Goal: Information Seeking & Learning: Learn about a topic

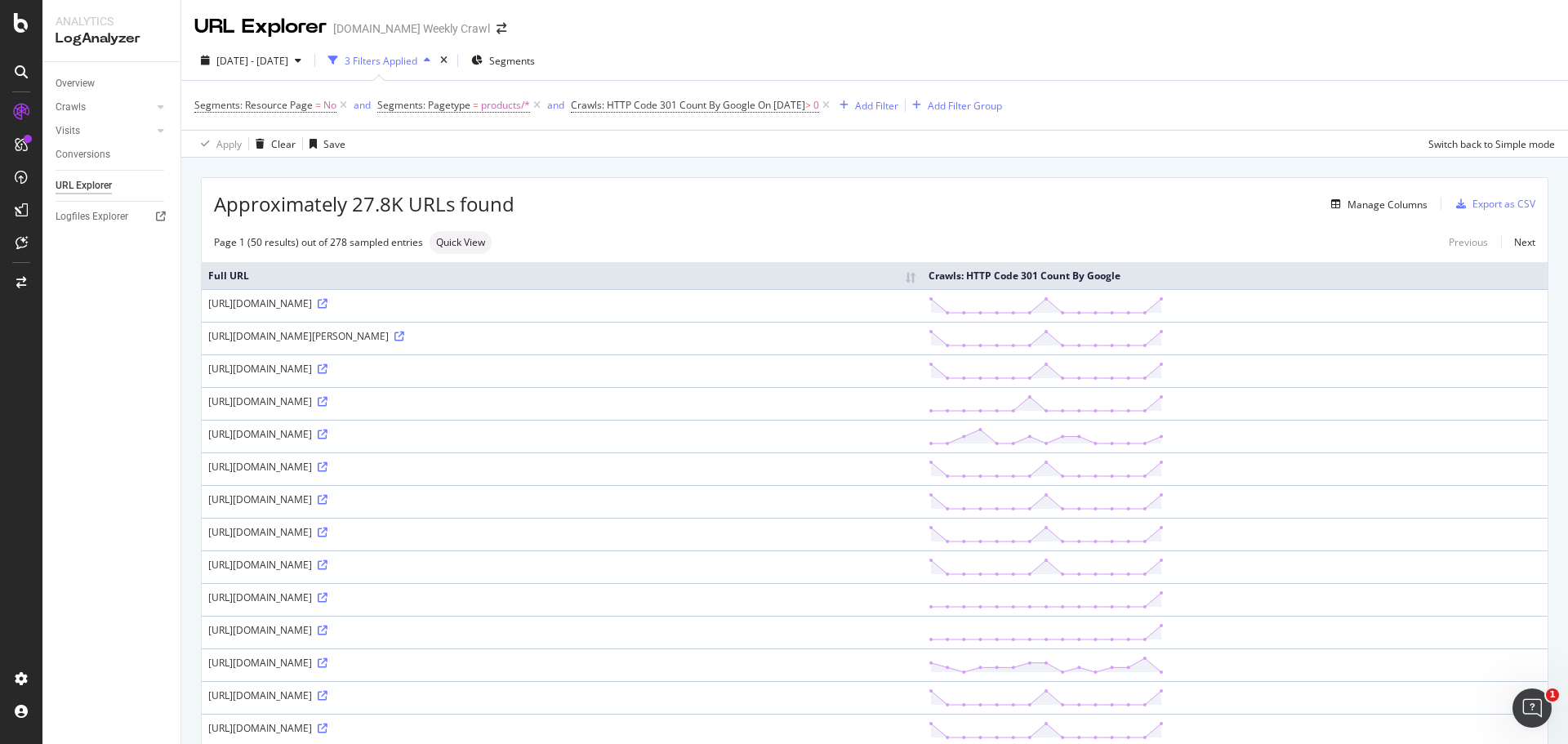
scroll to position [736, 0]
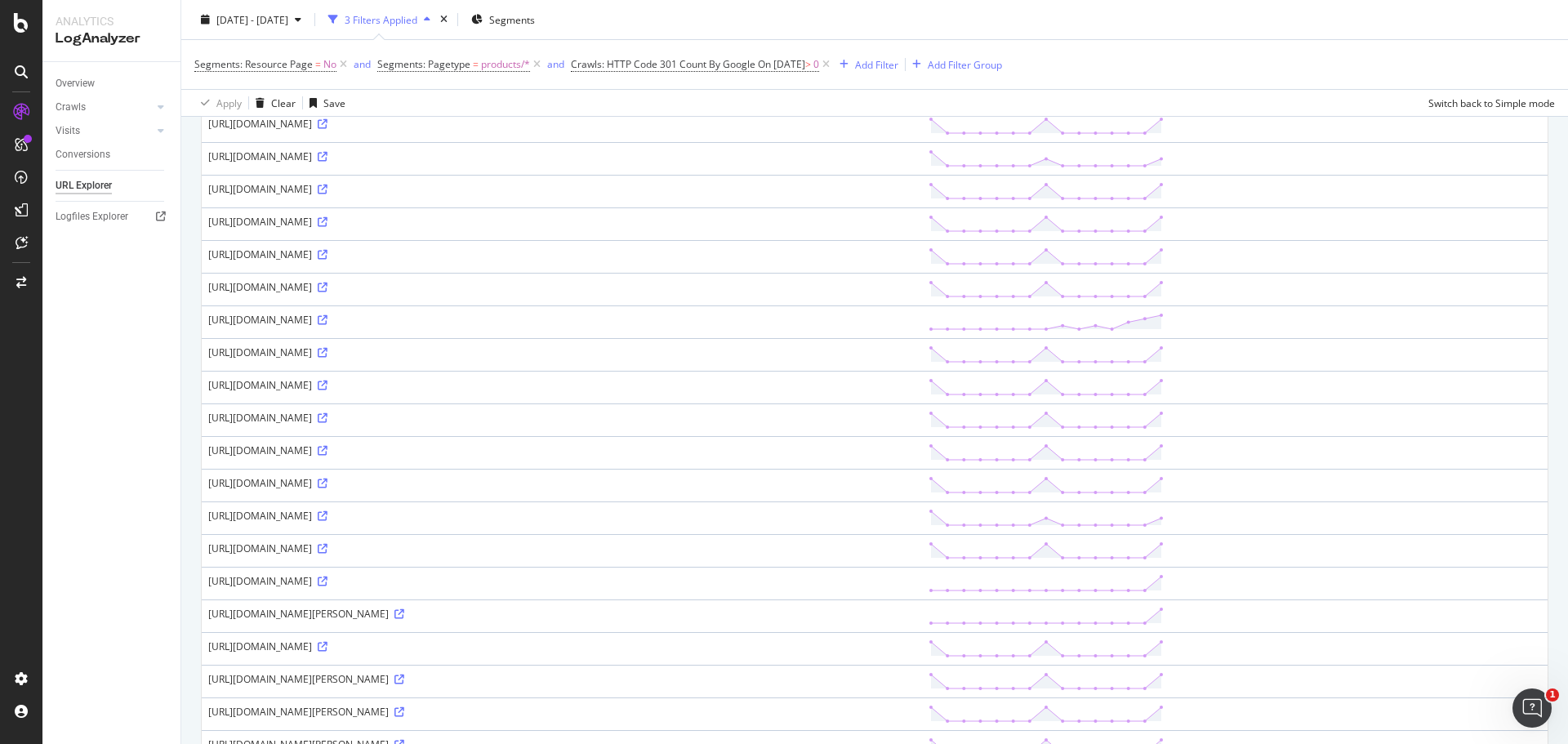
click at [793, 477] on div "[URL][DOMAIN_NAME]" at bounding box center [561, 483] width 707 height 14
click at [328, 647] on icon at bounding box center [323, 647] width 10 height 10
click at [588, 470] on td "[URL][DOMAIN_NAME]" at bounding box center [562, 485] width 720 height 32
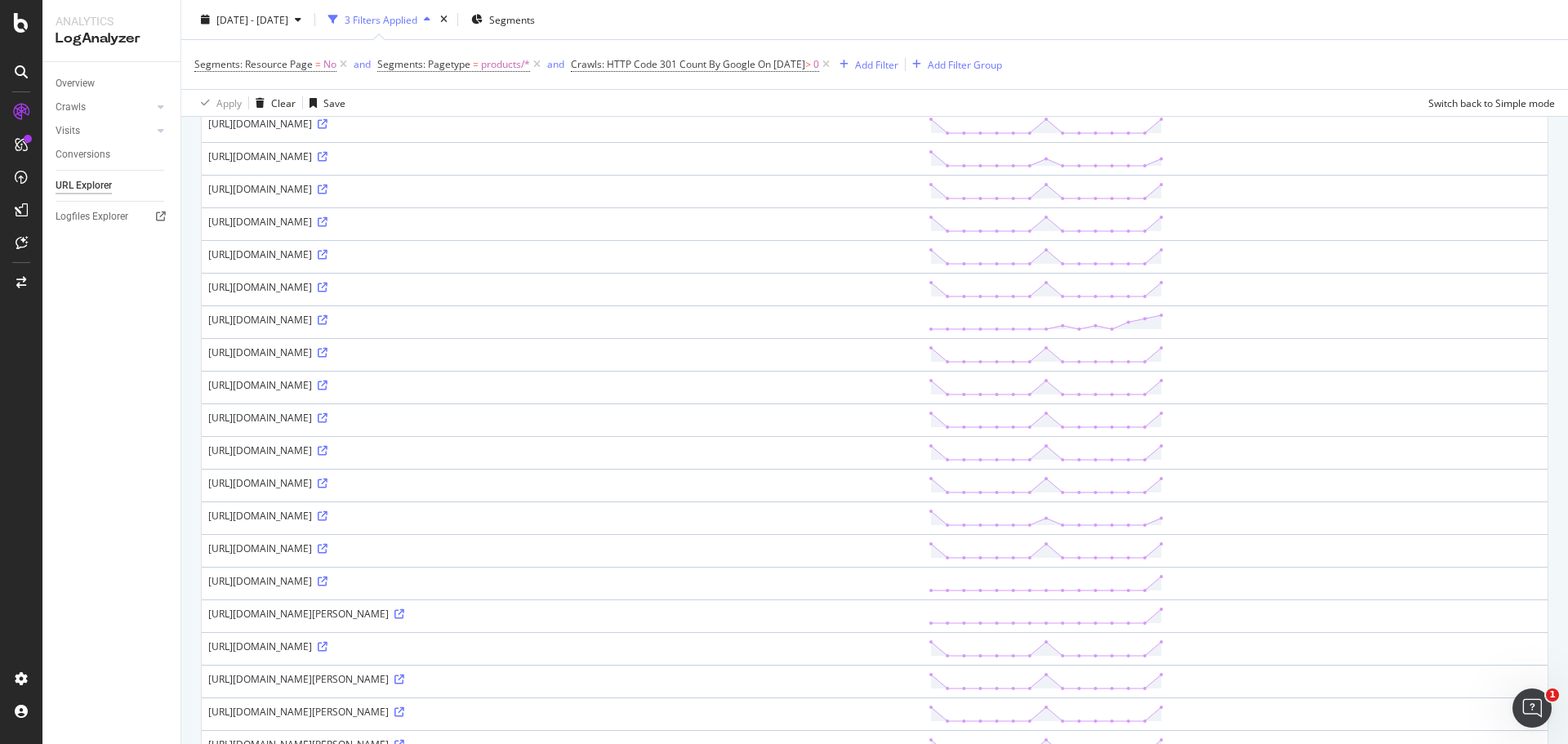
click at [597, 478] on div "[URL][DOMAIN_NAME]" at bounding box center [561, 483] width 707 height 14
click at [790, 354] on div "[URL][DOMAIN_NAME]" at bounding box center [561, 352] width 707 height 14
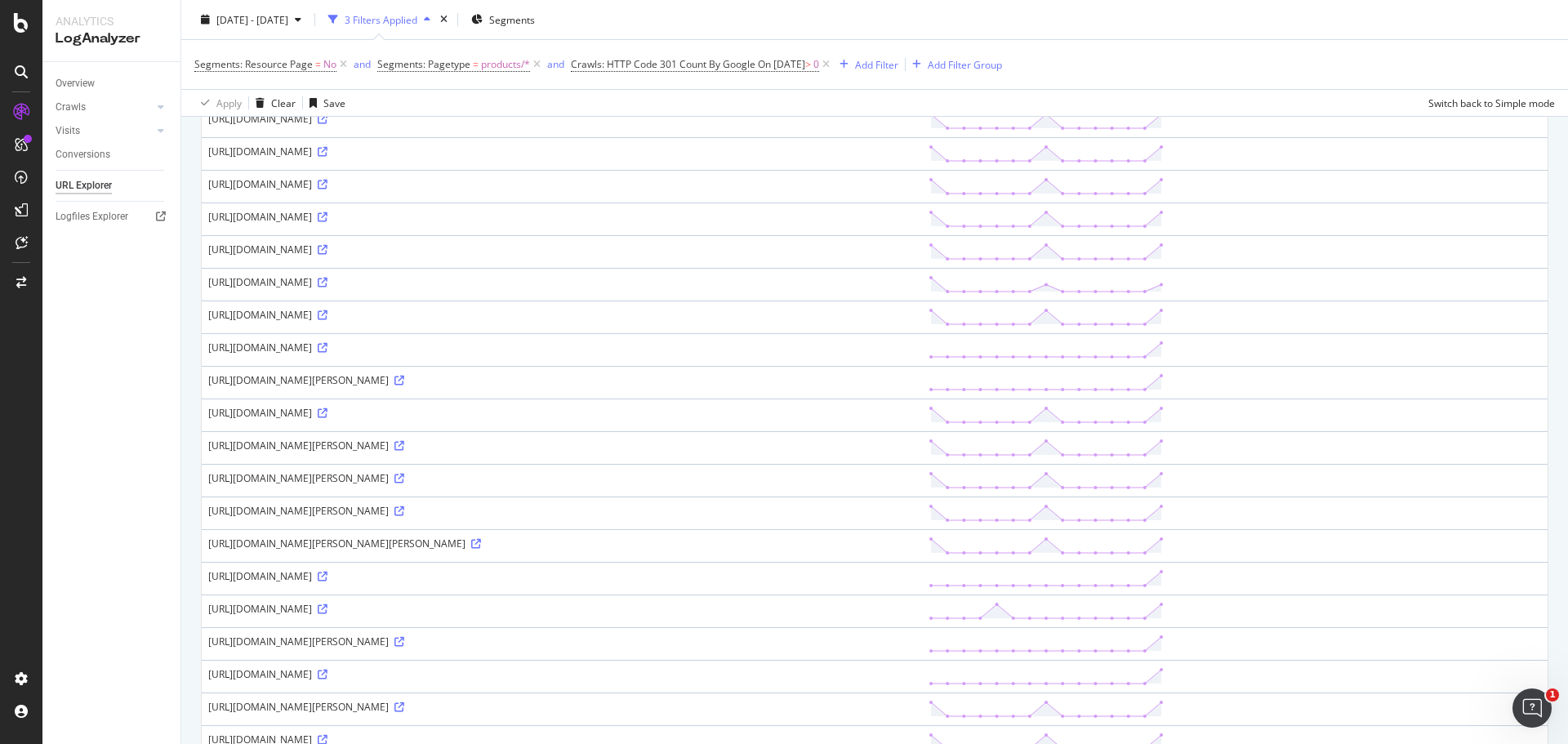
scroll to position [980, 0]
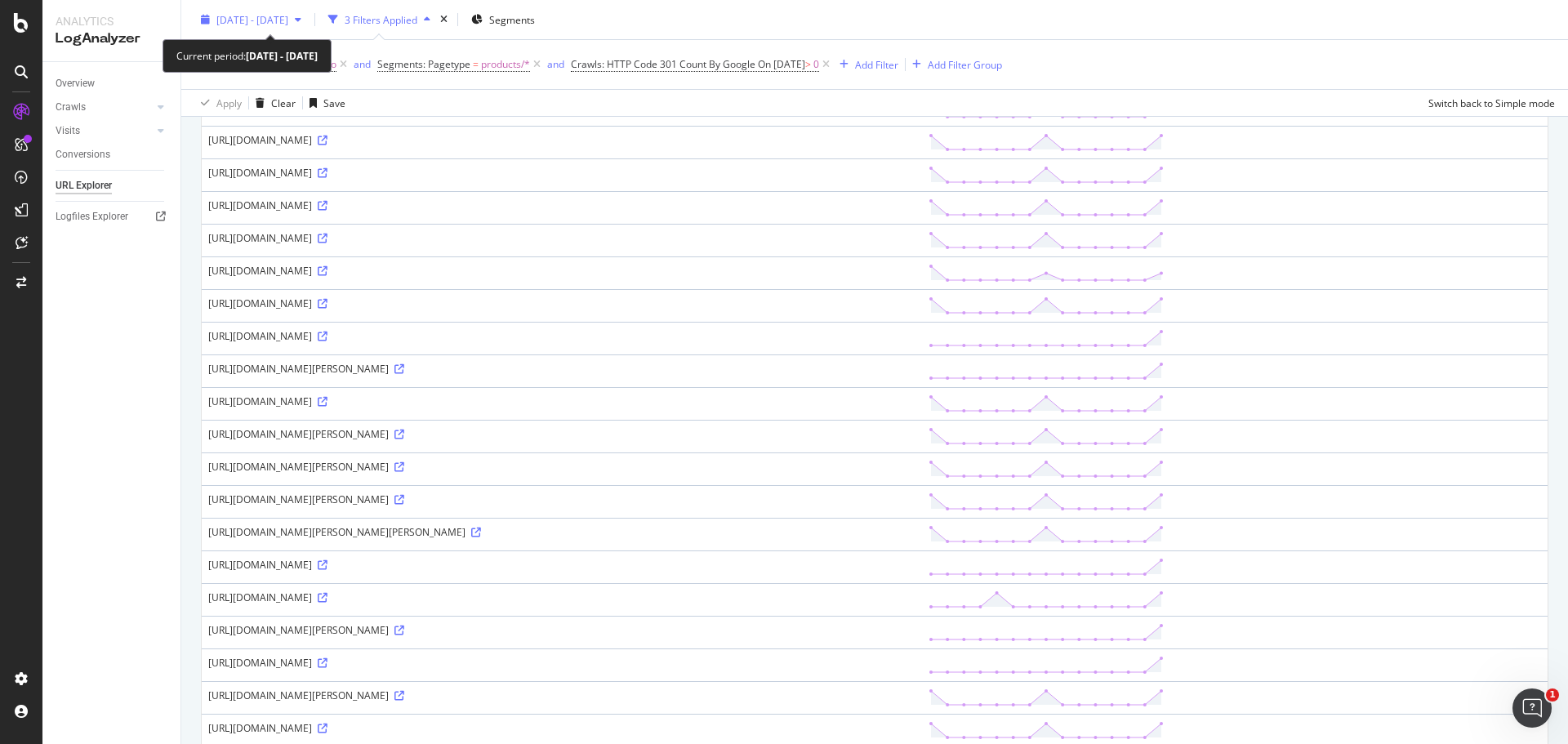
click at [289, 14] on span "[DATE] - [DATE]" at bounding box center [252, 19] width 72 height 14
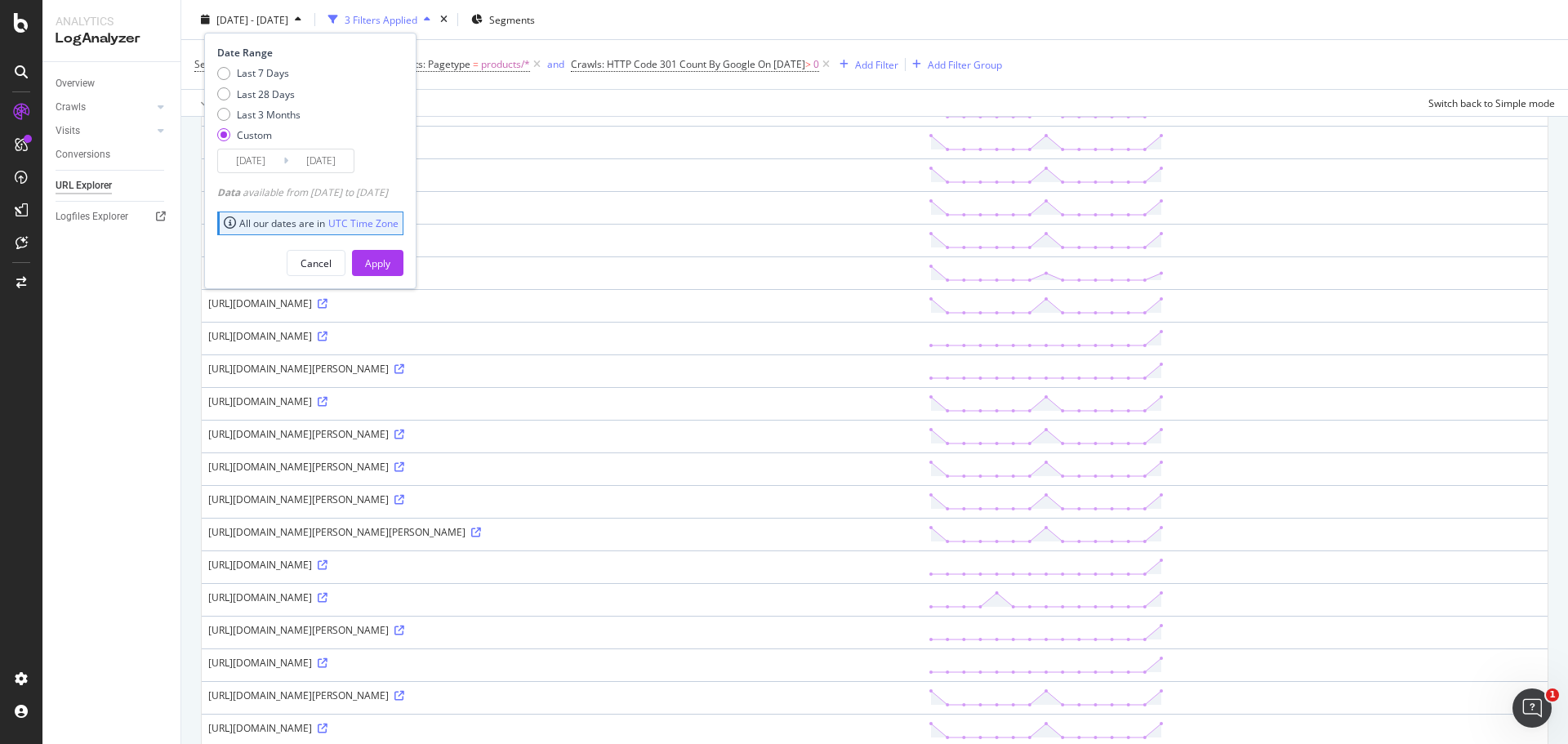
click at [347, 161] on input "[DATE]" at bounding box center [321, 161] width 65 height 23
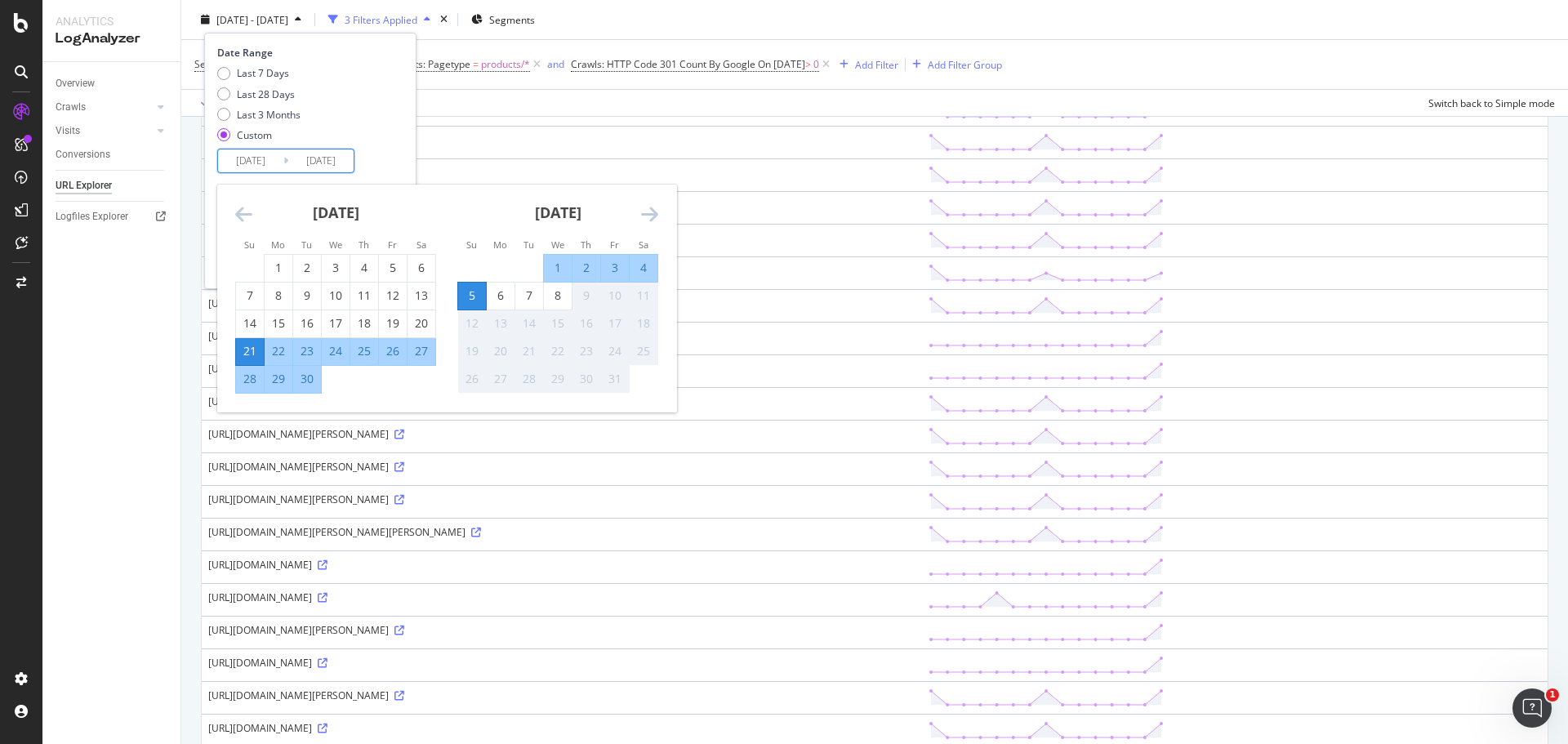
click at [560, 293] on div "8" at bounding box center [558, 296] width 28 height 16
type input "[DATE]"
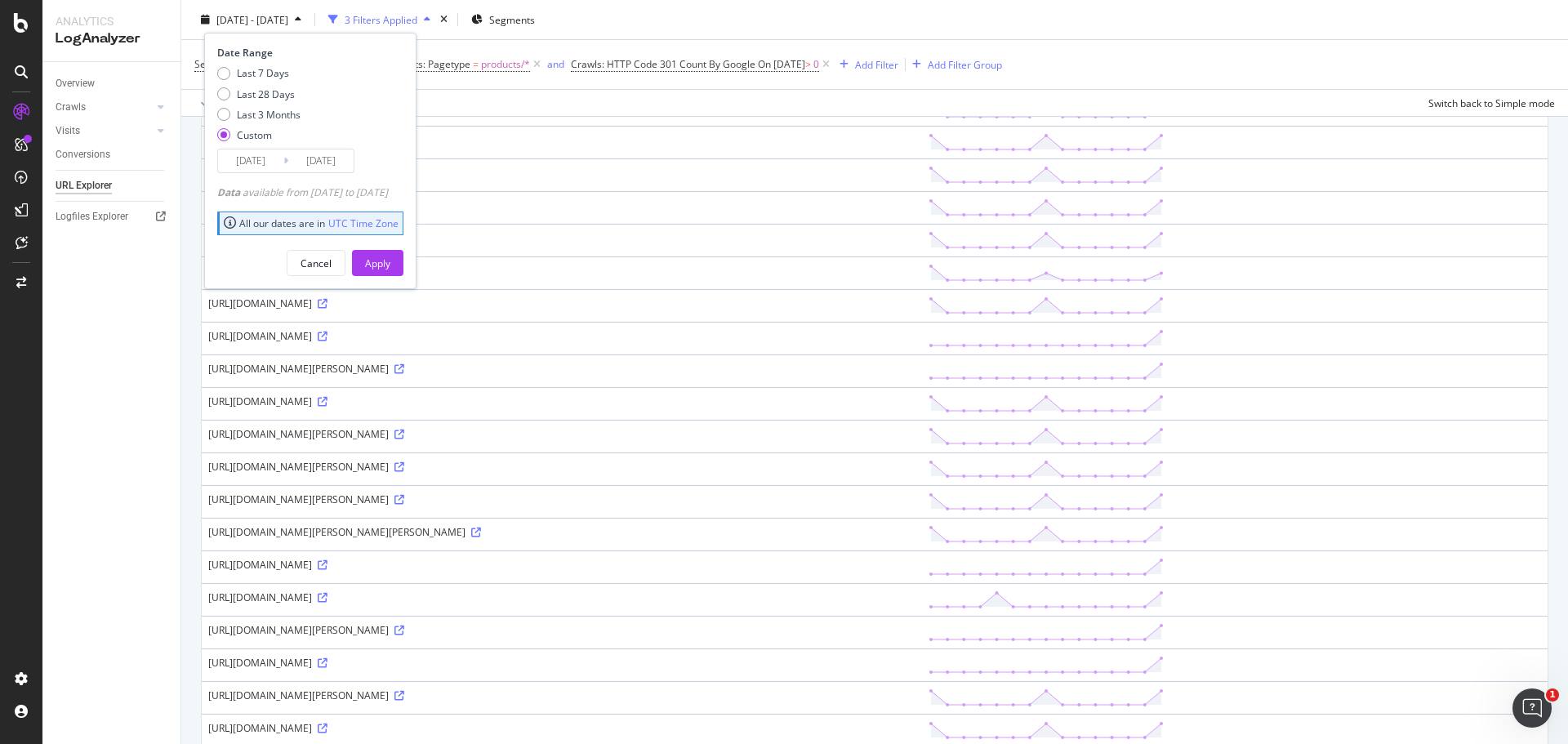
click at [259, 165] on input "[DATE]" at bounding box center [250, 161] width 65 height 23
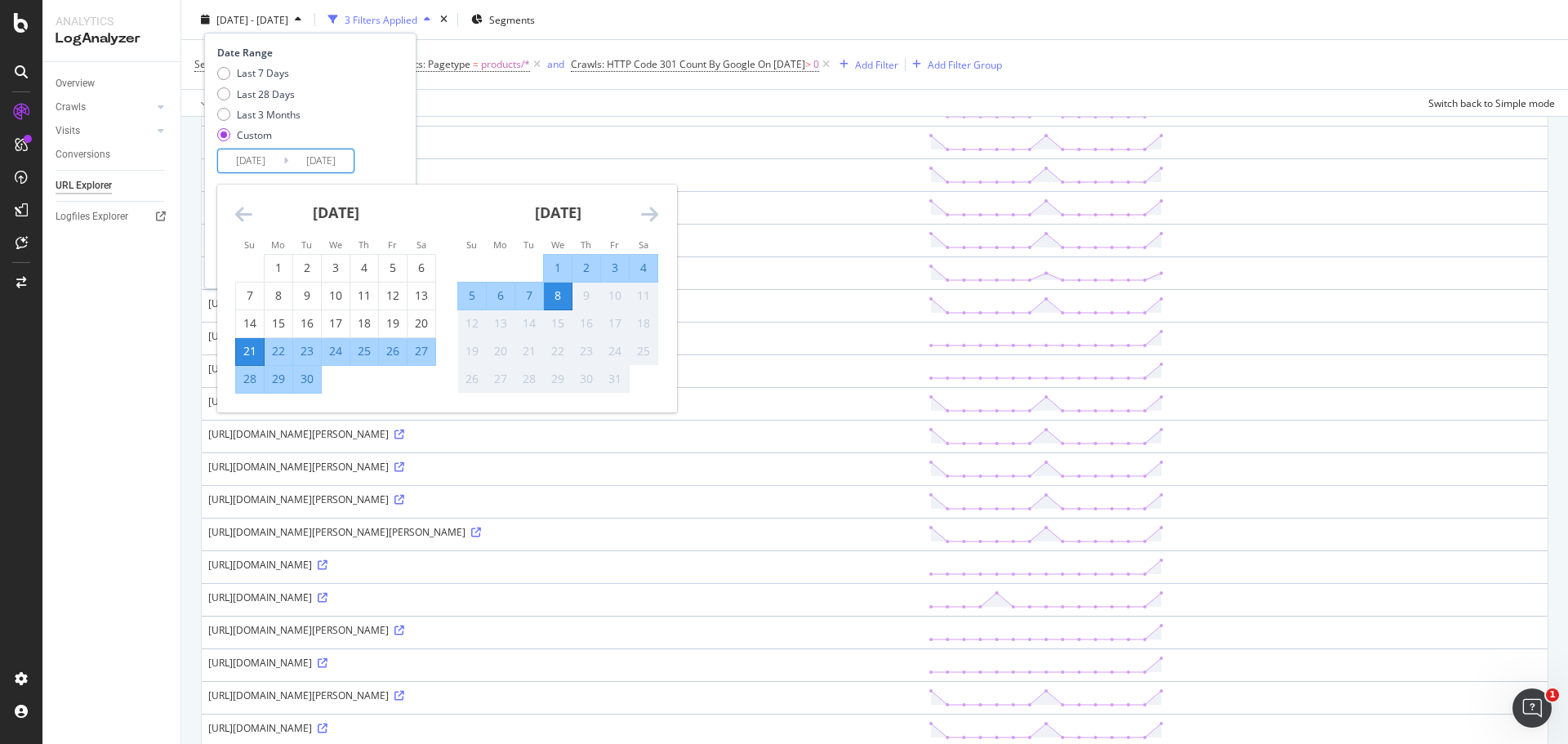
click at [553, 265] on div "1" at bounding box center [558, 268] width 28 height 16
type input "[DATE]"
click at [355, 132] on div "Last 7 Days Last 28 Days Last 3 Months Custom" at bounding box center [308, 107] width 182 height 82
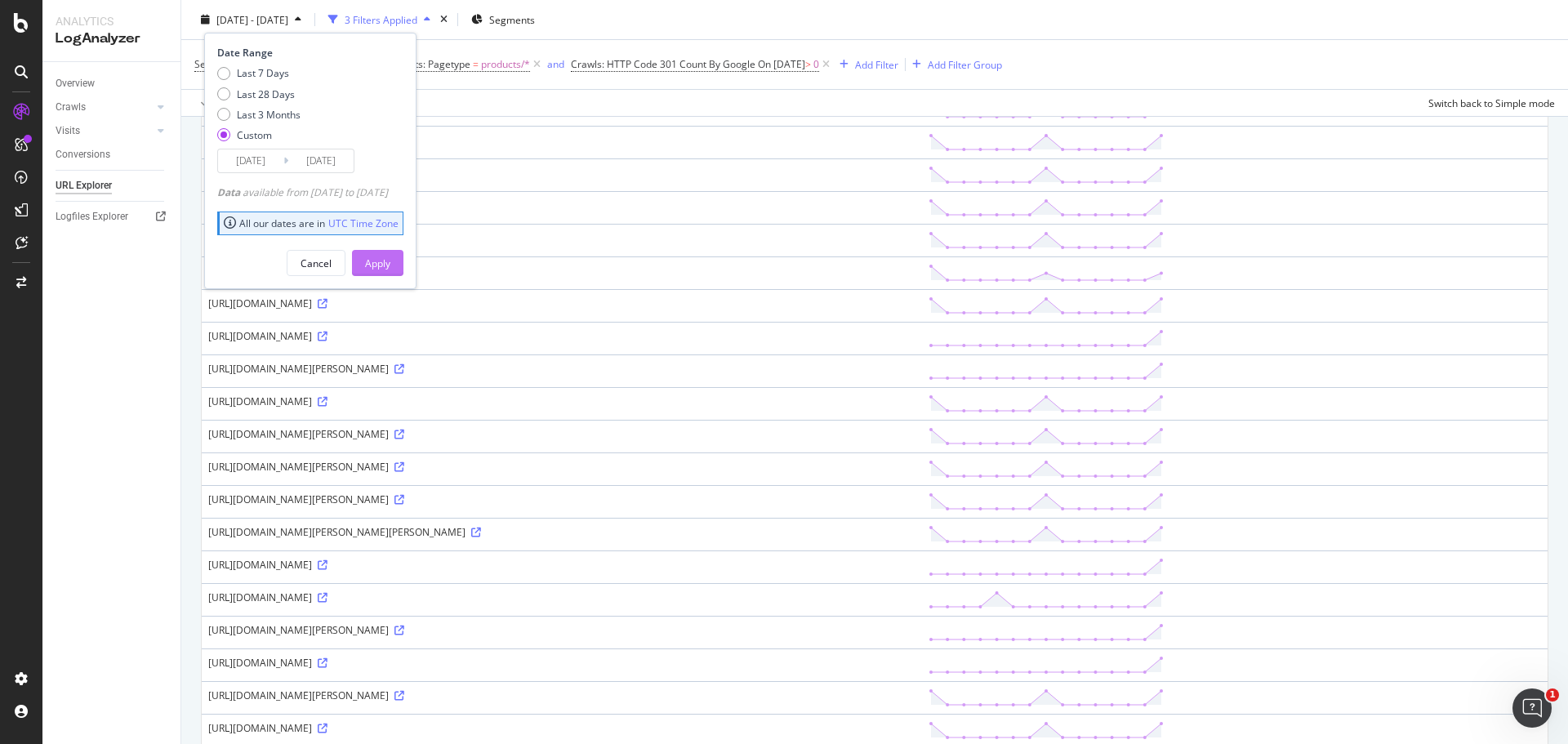
click at [391, 266] on div "Apply" at bounding box center [378, 262] width 25 height 14
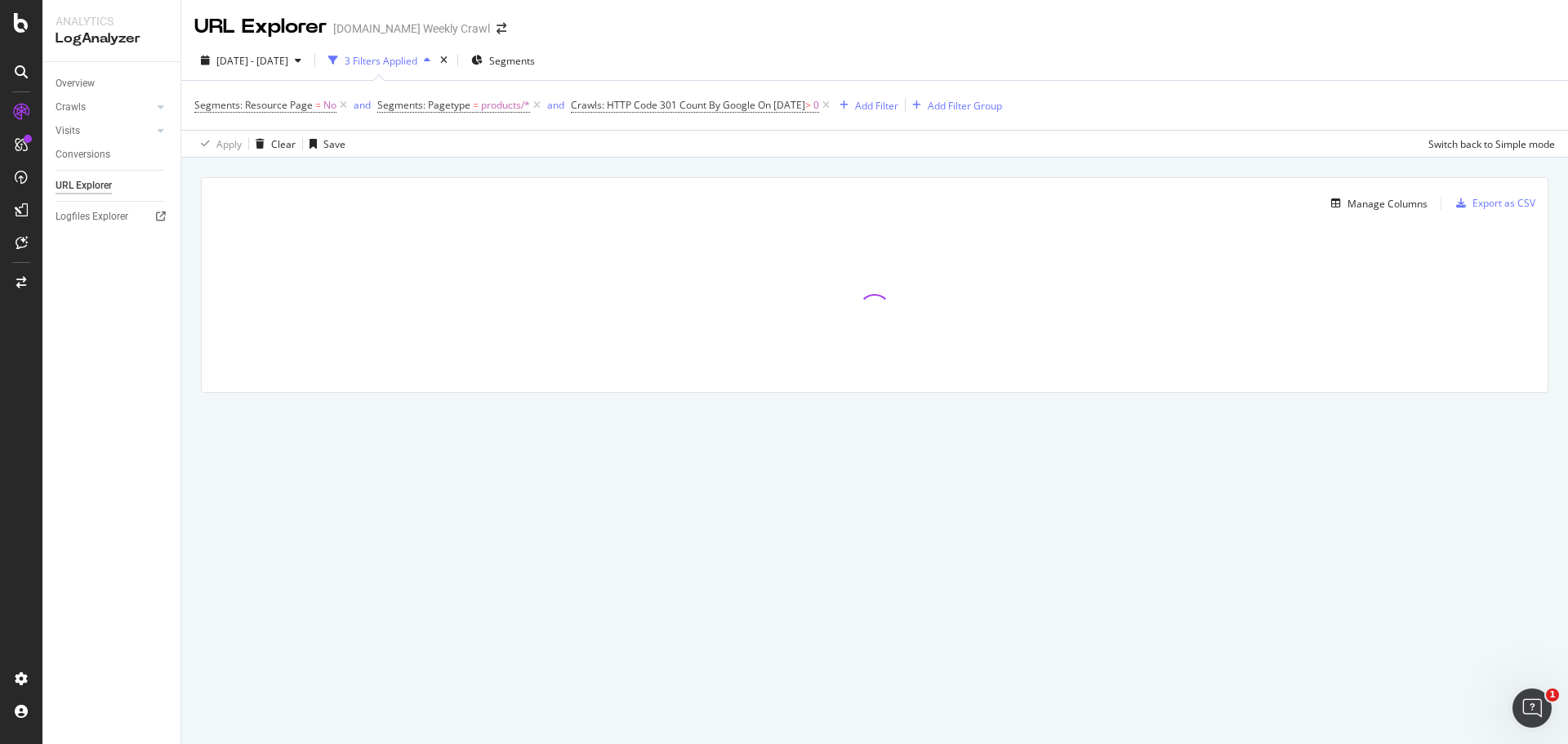
click at [1391, 59] on div "[DATE] - [DATE] 3 Filters Applied Segments" at bounding box center [874, 64] width 1386 height 32
click at [770, 106] on span "On [DATE]" at bounding box center [782, 104] width 48 height 14
click at [652, 214] on input "[DATE]" at bounding box center [678, 222] width 189 height 26
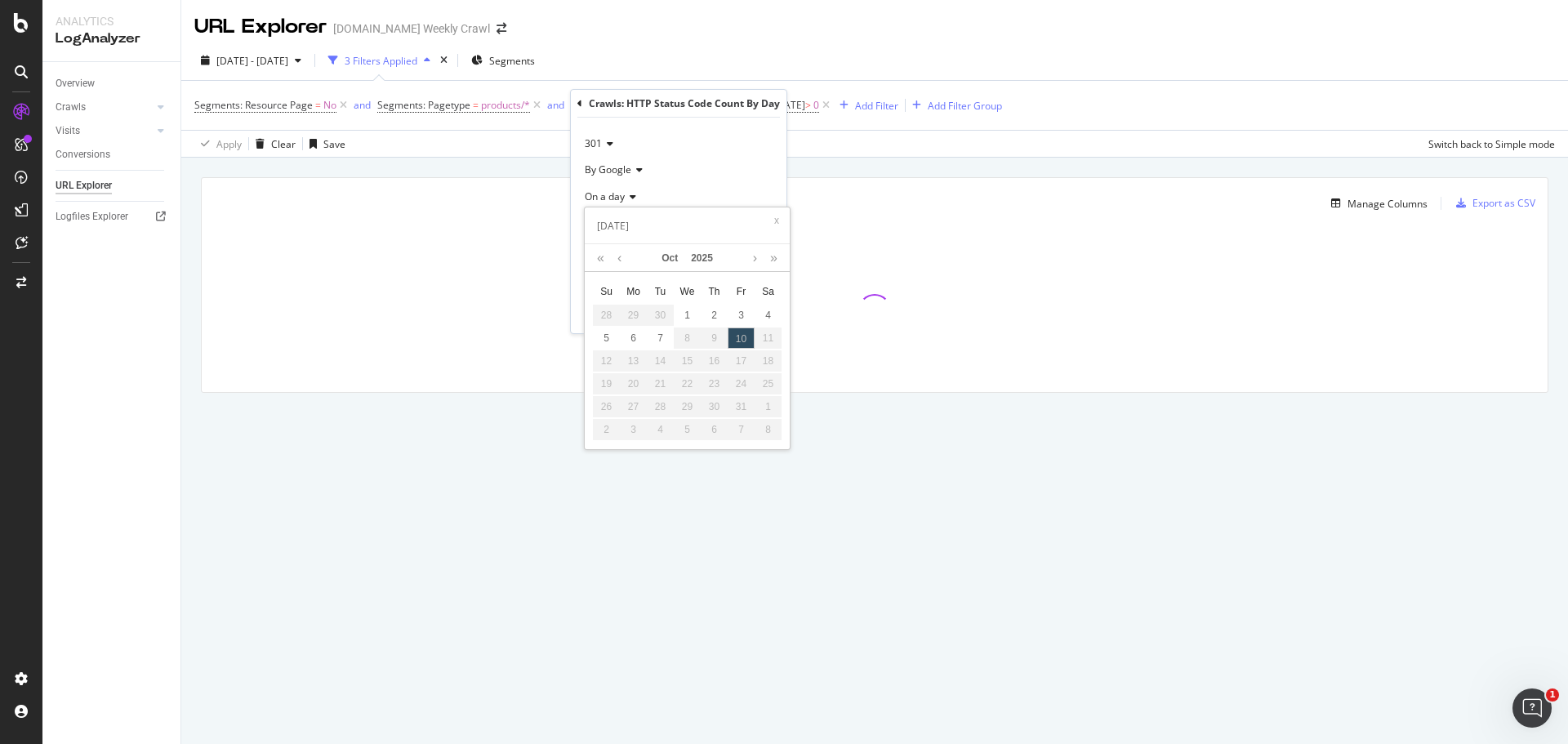
click at [797, 32] on div "URL Explorer [DOMAIN_NAME] Weekly Crawl" at bounding box center [874, 20] width 1386 height 41
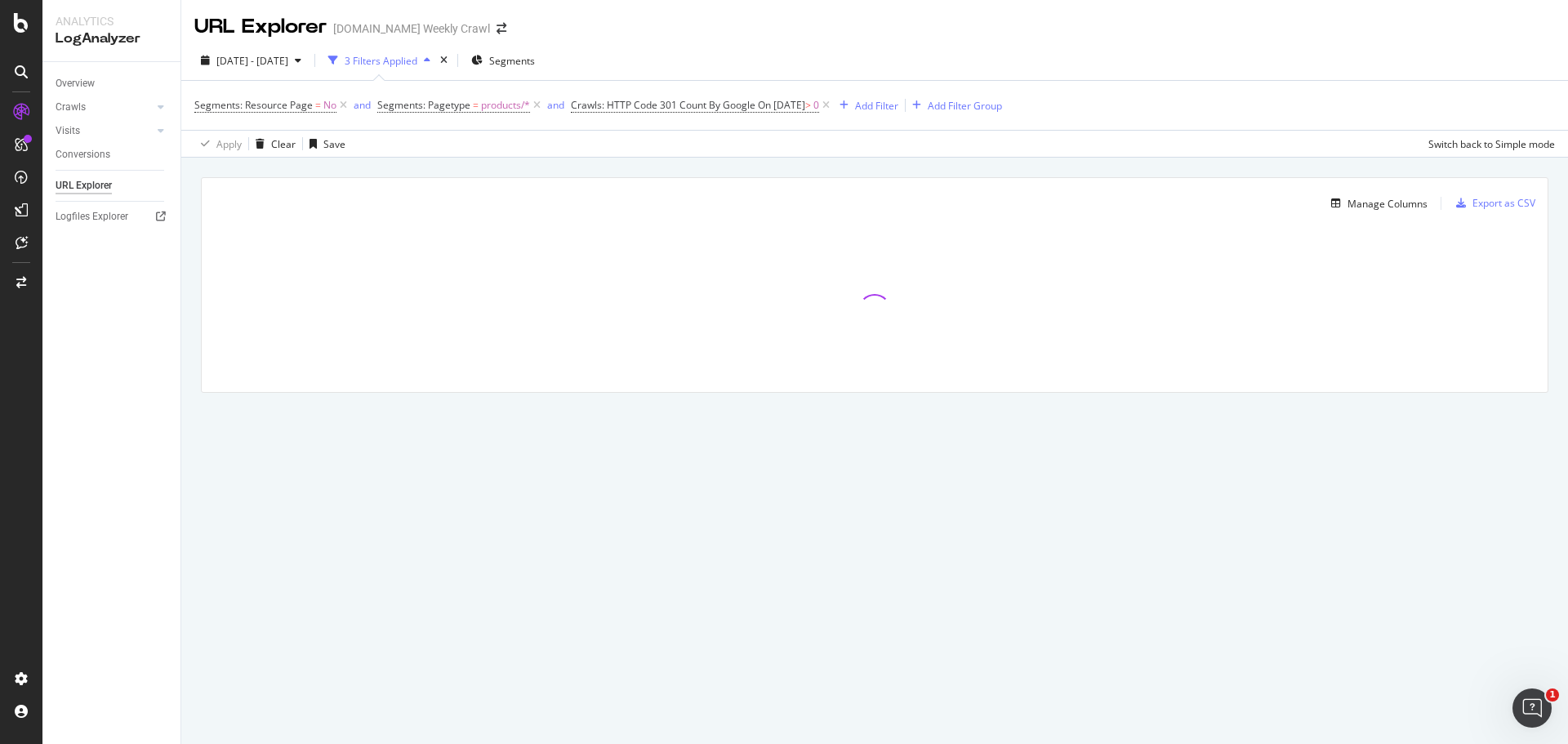
click at [733, 97] on span "Crawls: HTTP Code 301 Count By Google On [DATE] > 0" at bounding box center [701, 105] width 262 height 23
click at [735, 100] on span "Crawls: HTTP Code 301 Count By Google" at bounding box center [662, 104] width 184 height 14
click at [667, 218] on input "[DATE]" at bounding box center [678, 222] width 189 height 26
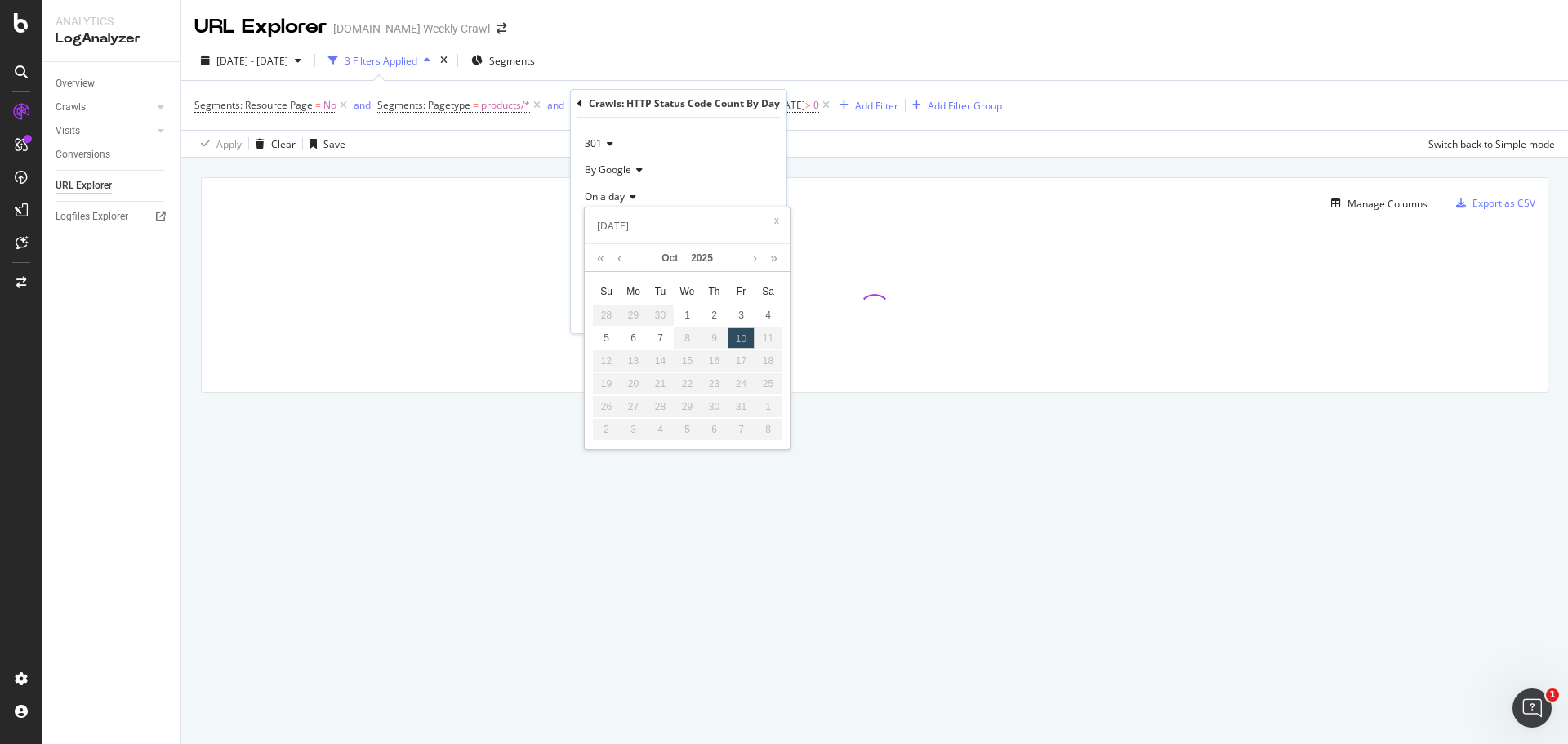
drag, startPoint x: 667, startPoint y: 218, endPoint x: 437, endPoint y: 221, distance: 230.0
click at [437, 221] on body "Analytics LogAnalyzer Overview Crawls Daily Distribution Segments Distribution …" at bounding box center [784, 372] width 1568 height 744
type input "2"
click at [599, 200] on span "On a day" at bounding box center [604, 196] width 40 height 14
click at [739, 149] on div "301" at bounding box center [678, 144] width 189 height 26
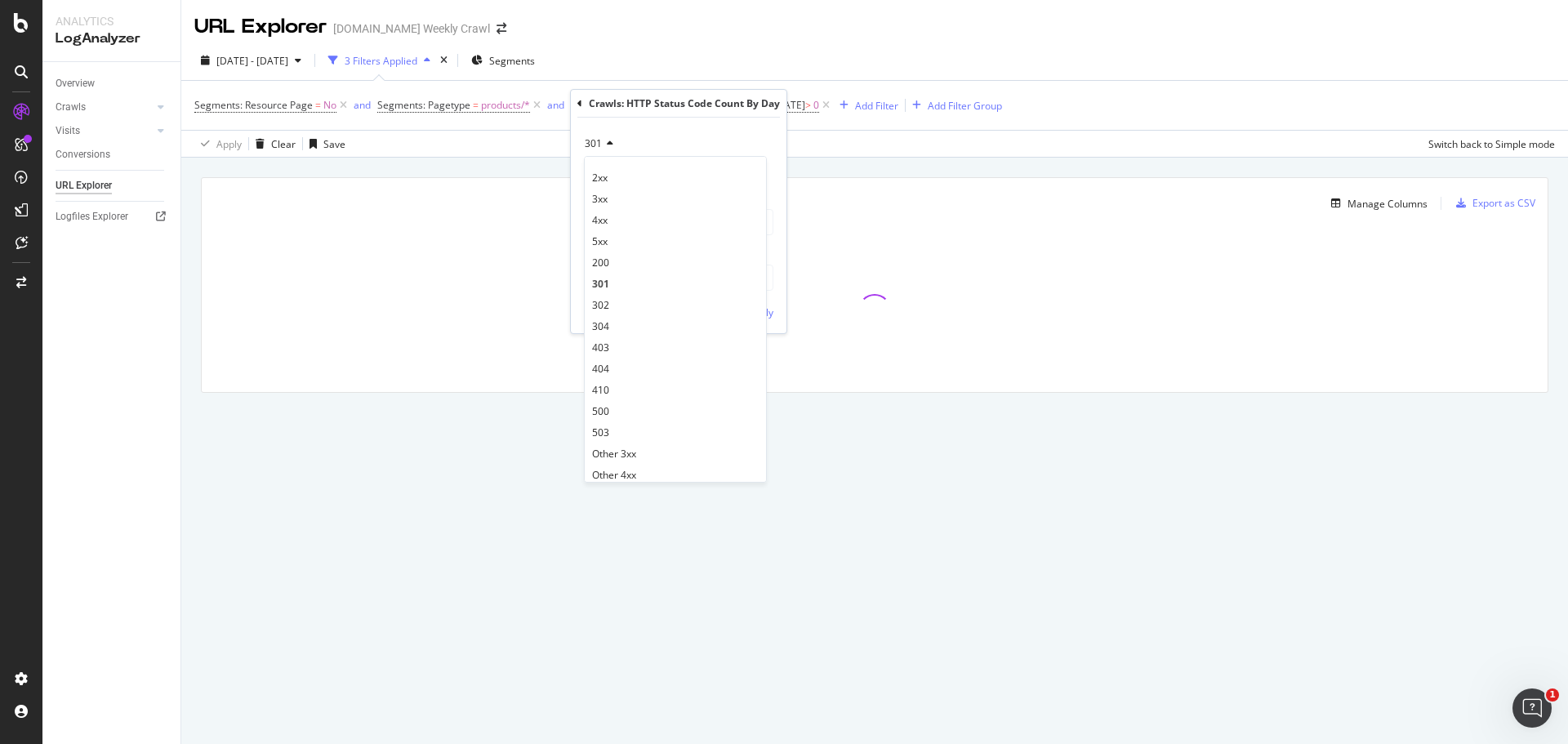
click at [730, 139] on div "301" at bounding box center [678, 144] width 189 height 26
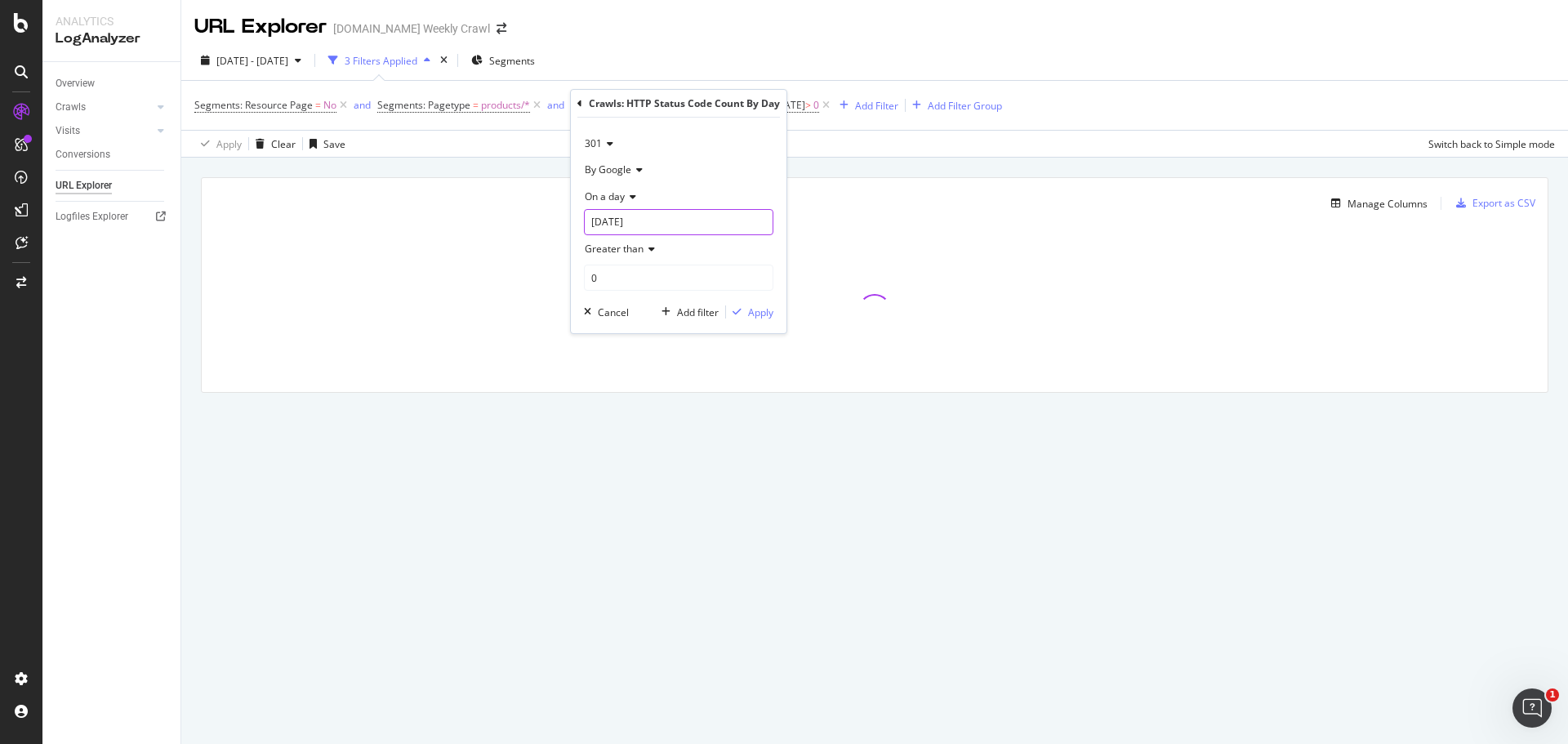
click at [605, 217] on input "[DATE]" at bounding box center [678, 222] width 189 height 26
click at [610, 200] on span "On a day" at bounding box center [604, 196] width 40 height 14
click at [647, 268] on span "Any day of the period" at bounding box center [640, 273] width 97 height 14
click at [619, 200] on span "Any day of the period" at bounding box center [633, 196] width 97 height 14
click at [621, 201] on span "Any day of the period" at bounding box center [633, 196] width 97 height 14
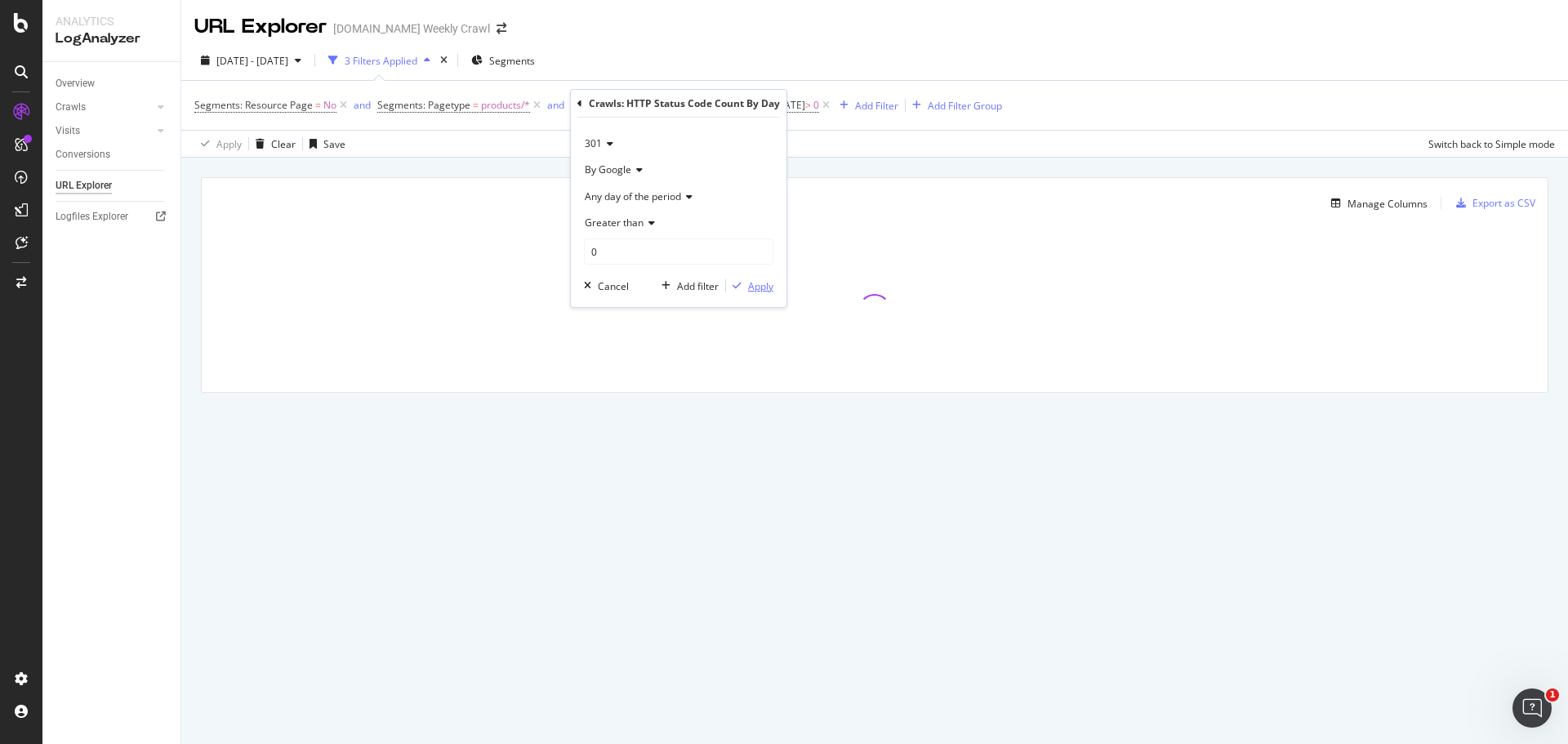
click at [768, 286] on div "Apply" at bounding box center [761, 286] width 25 height 14
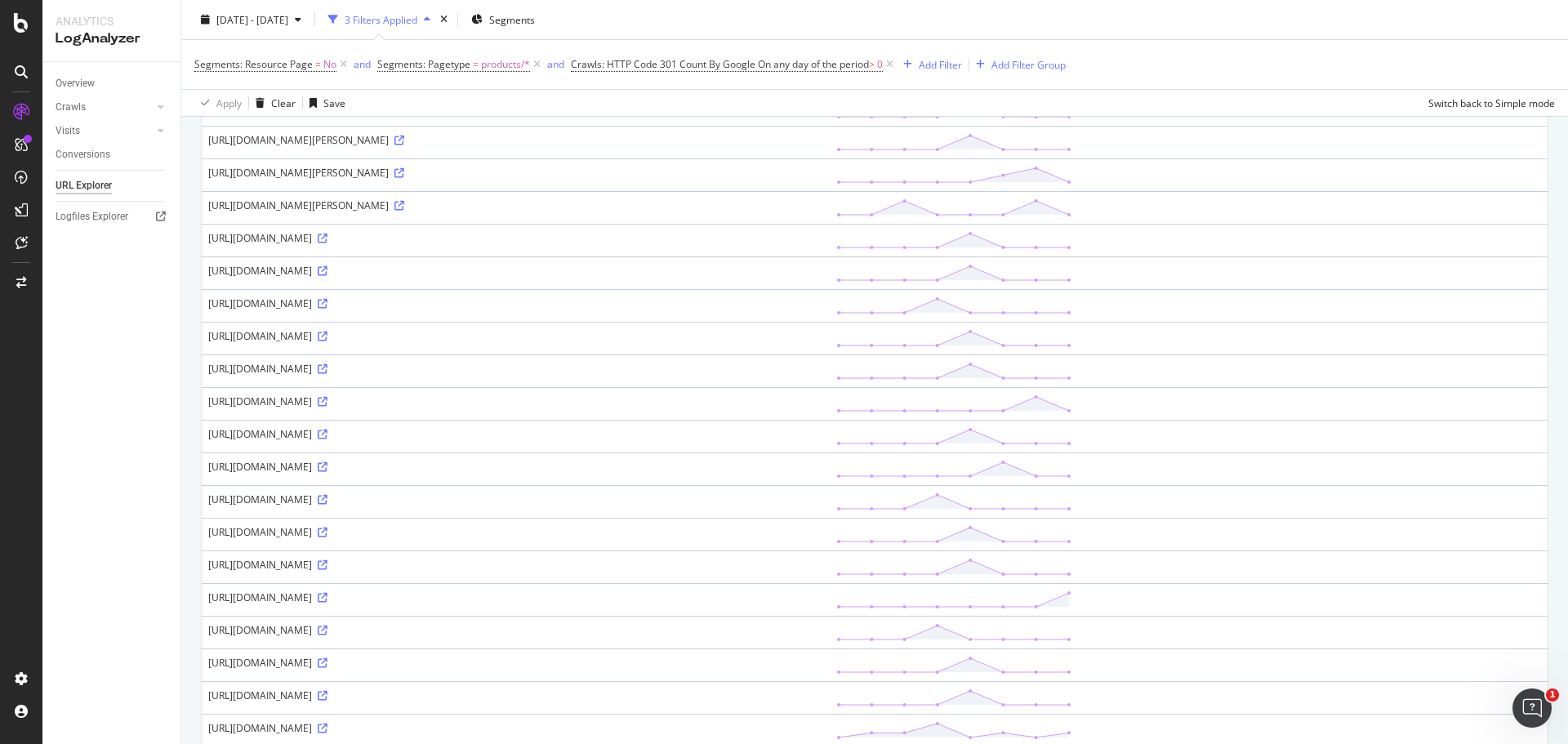
scroll to position [490, 0]
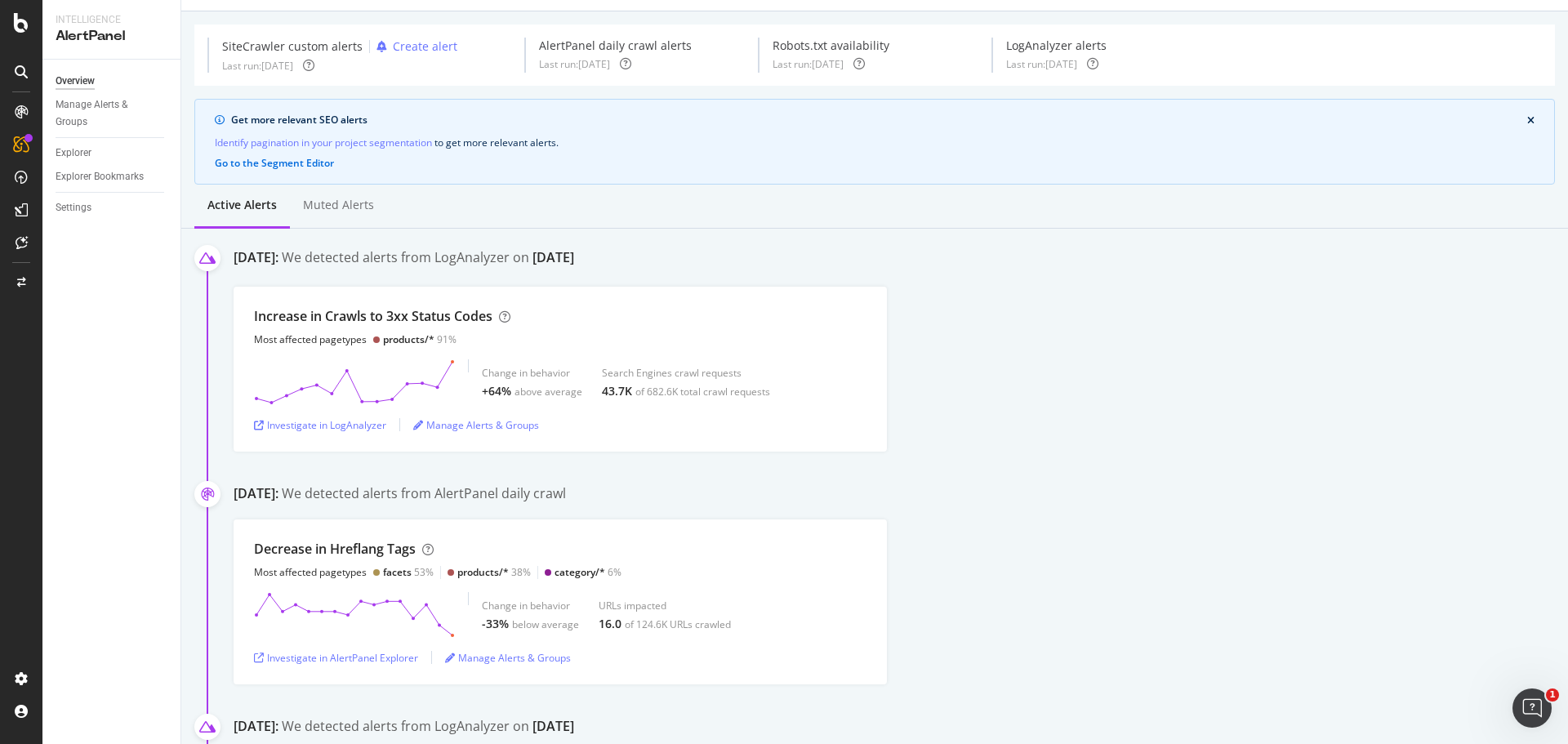
scroll to position [82, 0]
